Goal: Task Accomplishment & Management: Use online tool/utility

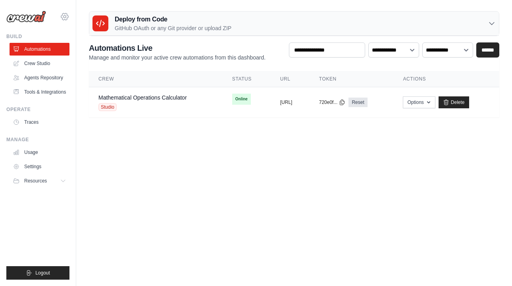
click at [67, 16] on icon at bounding box center [65, 17] width 10 height 10
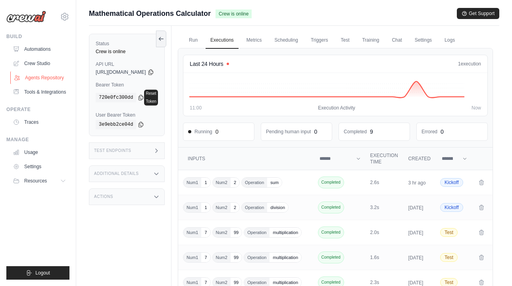
click at [61, 72] on link "Agents Repository" at bounding box center [40, 78] width 60 height 13
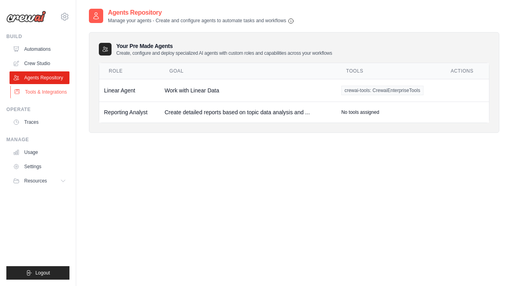
click at [56, 96] on link "Tools & Integrations" at bounding box center [40, 92] width 60 height 13
click at [39, 97] on link "Tools & Integrations" at bounding box center [40, 92] width 60 height 13
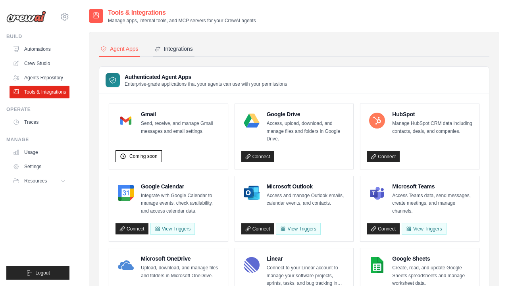
click at [183, 43] on button "Integrations" at bounding box center [174, 49] width 42 height 15
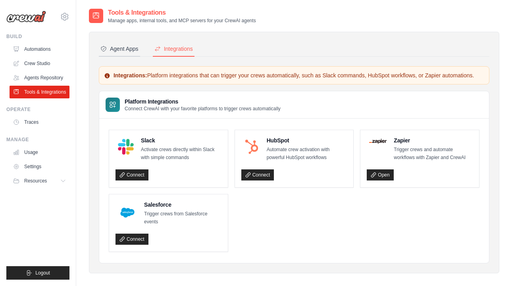
click at [127, 50] on div "Agent Apps" at bounding box center [120, 49] width 38 height 8
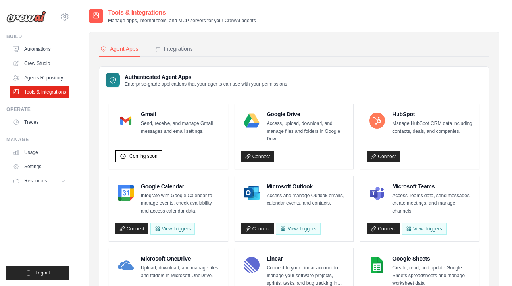
click at [70, 14] on div "[PERSON_NAME][EMAIL_ADDRESS][DOMAIN_NAME] AB InBev - GHQ Jet Skis Training - [G…" at bounding box center [38, 143] width 76 height 286
click at [63, 19] on icon at bounding box center [65, 17] width 10 height 10
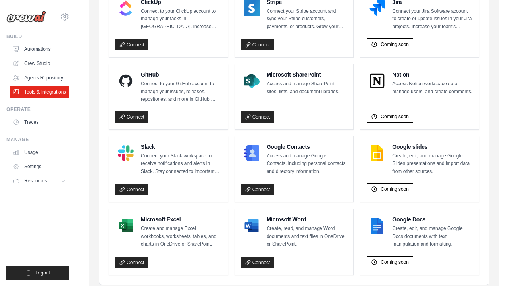
scroll to position [503, 0]
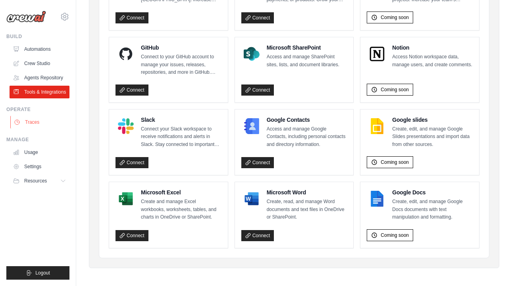
click at [47, 129] on link "Traces" at bounding box center [40, 122] width 60 height 13
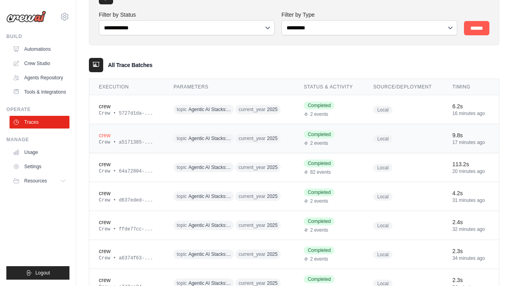
scroll to position [52, 0]
click at [158, 120] on td "crew Crew • 5727d1da-..." at bounding box center [126, 109] width 75 height 29
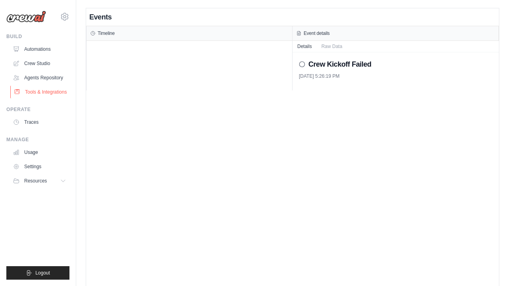
click at [46, 89] on link "Tools & Integrations" at bounding box center [40, 92] width 60 height 13
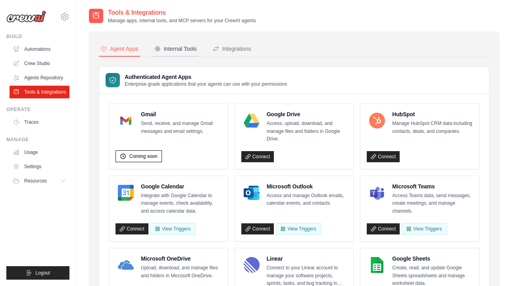
click at [166, 48] on div "Internal Tools" at bounding box center [176, 49] width 43 height 8
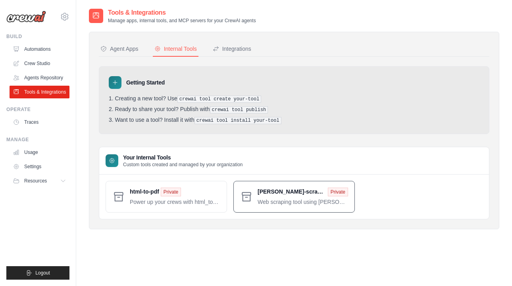
click at [278, 197] on span at bounding box center [303, 197] width 91 height 18
